Goal: Check status: Check status

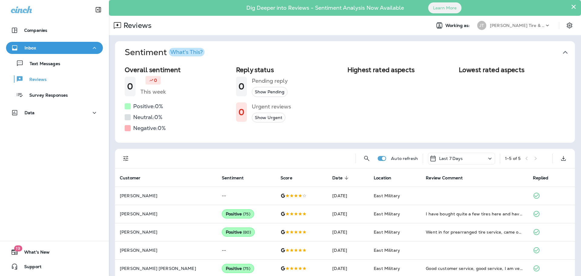
scroll to position [8, 0]
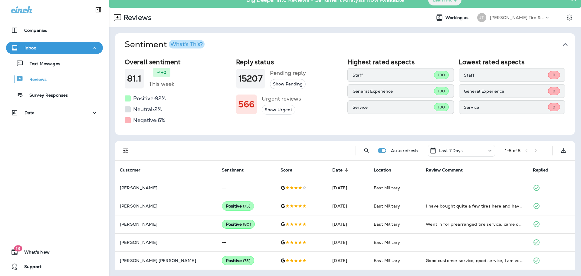
click at [277, 111] on button "Show Urgent" at bounding box center [279, 110] width 34 height 10
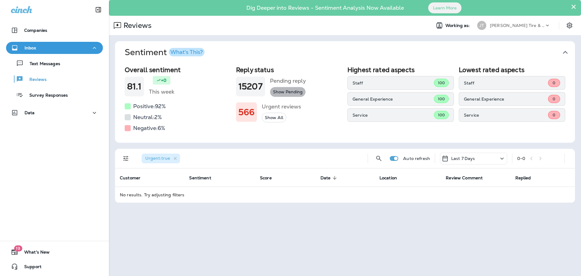
click at [287, 93] on button "Show Pending" at bounding box center [288, 92] width 36 height 10
click at [275, 120] on button "Show All" at bounding box center [274, 118] width 25 height 10
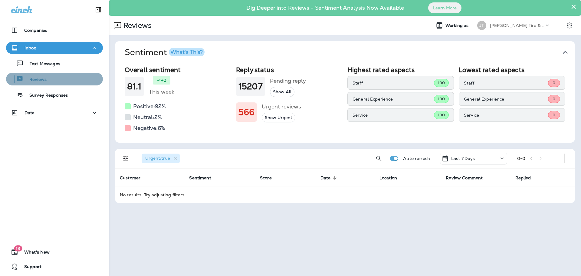
click at [74, 83] on div "Reviews" at bounding box center [54, 78] width 92 height 9
click at [575, 7] on button "×" at bounding box center [574, 7] width 6 height 10
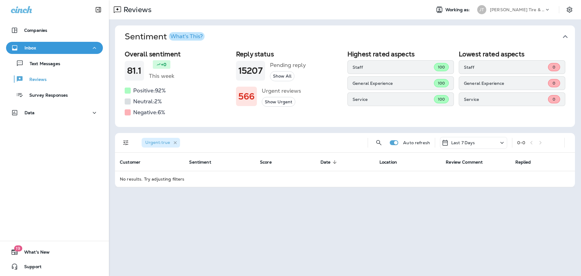
click at [176, 143] on icon "button" at bounding box center [175, 142] width 3 height 3
